Goal: Contribute content: Contribute content

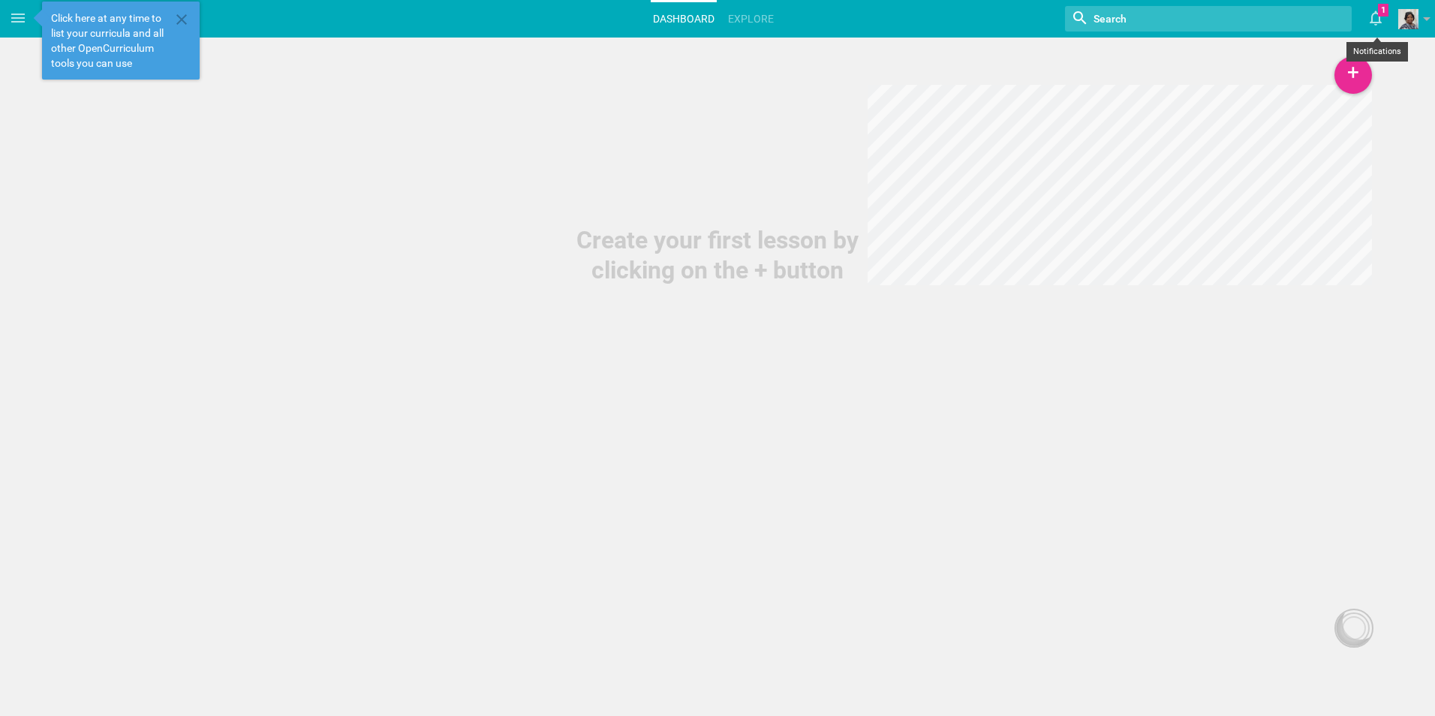
click at [1372, 17] on icon at bounding box center [1375, 18] width 12 height 15
click at [1284, 53] on link "[PERSON_NAME] is now following you" at bounding box center [1239, 60] width 300 height 33
click at [1187, 71] on link "[PERSON_NAME] is now following you" at bounding box center [1239, 60] width 300 height 33
click at [1172, 68] on link "[PERSON_NAME] is now following you" at bounding box center [1239, 60] width 300 height 33
click at [1091, 64] on link "[PERSON_NAME] is now following you" at bounding box center [1239, 60] width 300 height 33
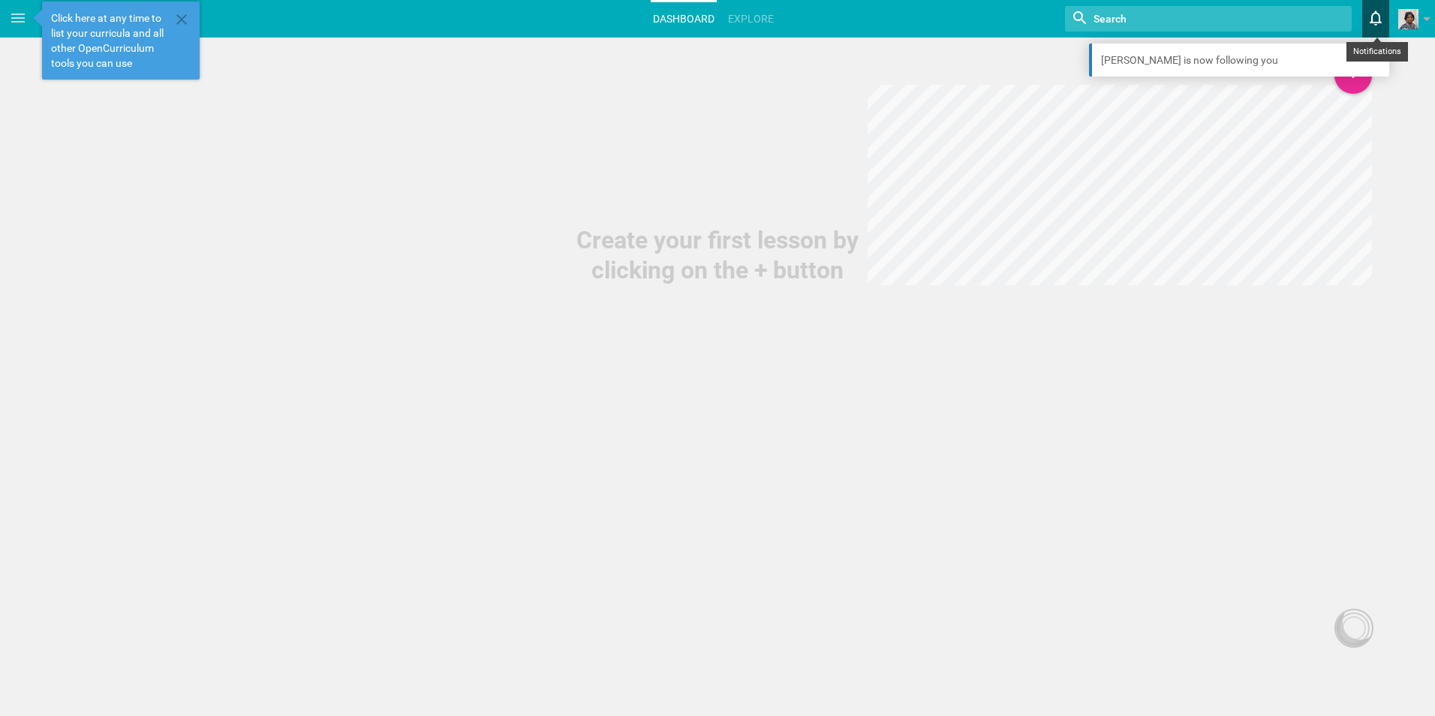
click at [1369, 17] on icon at bounding box center [1375, 18] width 27 height 36
click at [1354, 71] on div "+" at bounding box center [1353, 75] width 38 height 38
click at [1295, 158] on link "Unit" at bounding box center [1315, 149] width 113 height 33
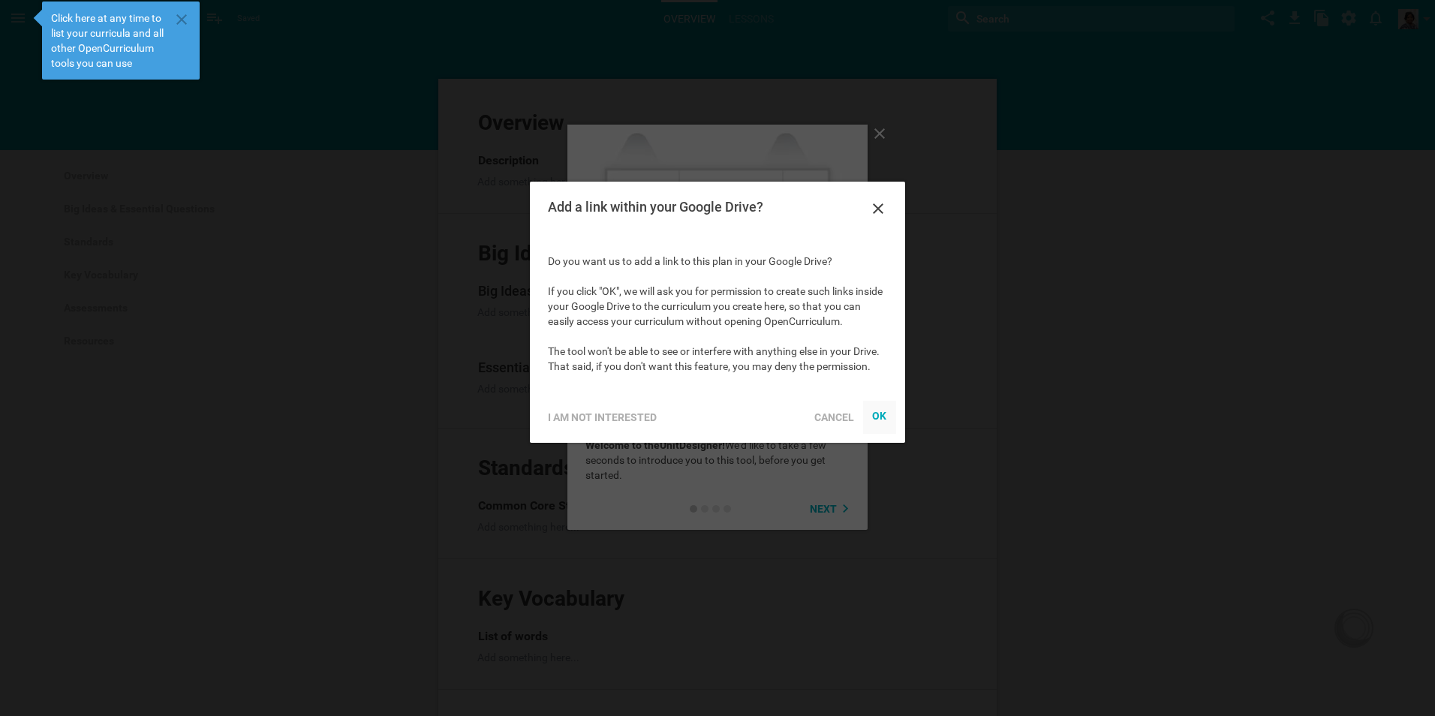
click at [873, 411] on div "OK" at bounding box center [879, 416] width 15 height 12
